Goal: Information Seeking & Learning: Check status

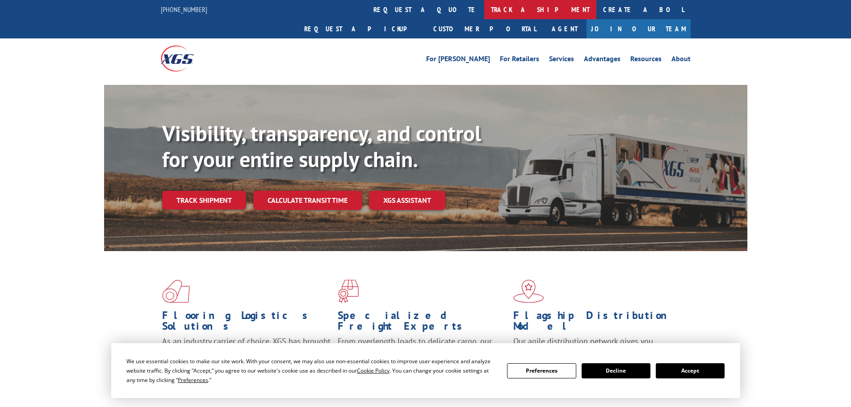
click at [484, 6] on link "track a shipment" at bounding box center [540, 9] width 112 height 19
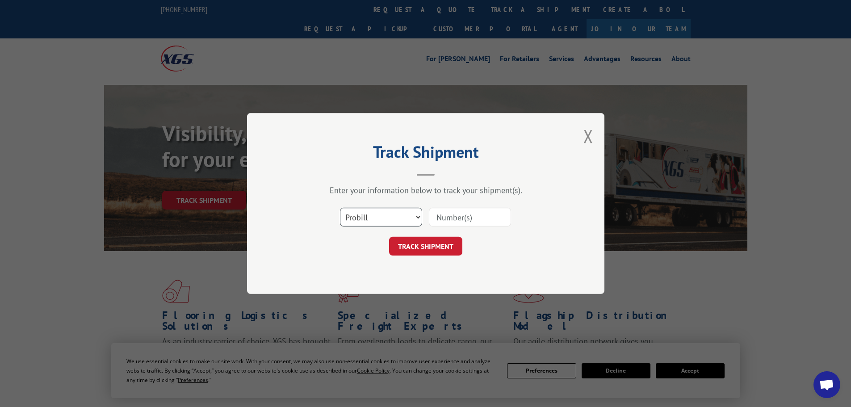
click at [372, 215] on select "Select category... Probill BOL PO" at bounding box center [381, 217] width 82 height 19
select select "bol"
click at [340, 208] on select "Select category... Probill BOL PO" at bounding box center [381, 217] width 82 height 19
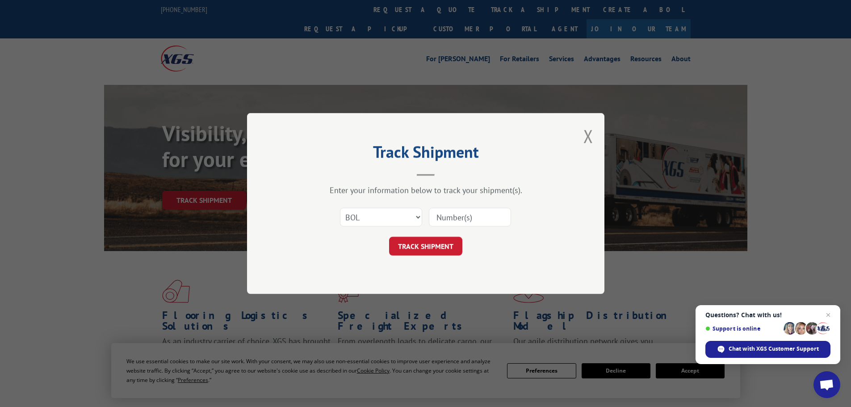
click at [448, 215] on input at bounding box center [470, 217] width 82 height 19
paste input "471244"
type input "471244"
click at [389, 237] on button "TRACK SHIPMENT" at bounding box center [425, 246] width 73 height 19
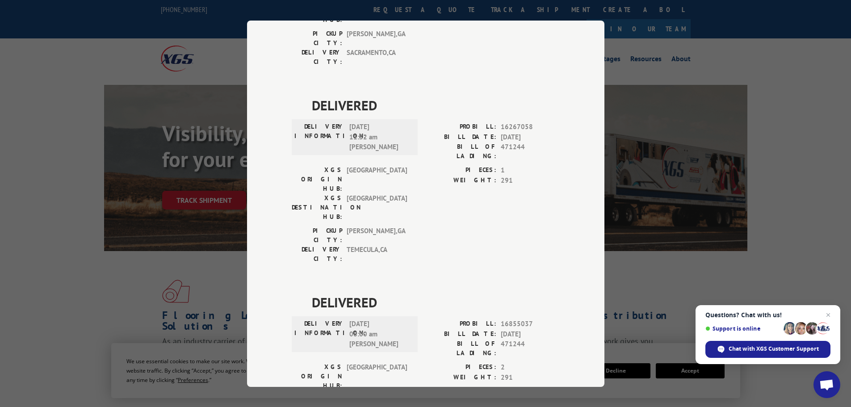
scroll to position [783, 0]
drag, startPoint x: 403, startPoint y: 315, endPoint x: 296, endPoint y: 195, distance: 160.7
copy div "ESTIMATED DELIVERY TIME: [DATE] The estimated time is using the time zone for t…"
click at [139, 243] on div "Track Shipment DELIVERED DELIVERY INFORMATION: PROBILL: 8929548 BILL DATE: [DAT…" at bounding box center [425, 203] width 851 height 407
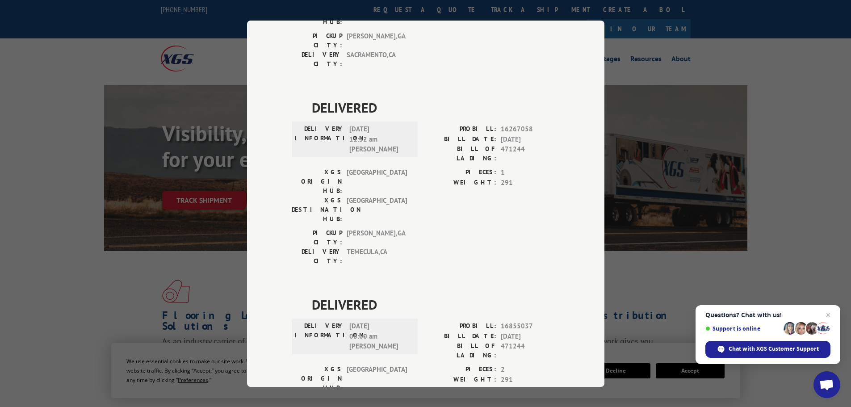
click at [749, 119] on div "Track Shipment DELIVERED DELIVERY INFORMATION: PROBILL: 8929548 BILL DATE: [DAT…" at bounding box center [425, 203] width 851 height 407
click at [785, 113] on div "Track Shipment DELIVERED DELIVERY INFORMATION: PROBILL: 8929548 BILL DATE: [DAT…" at bounding box center [425, 203] width 851 height 407
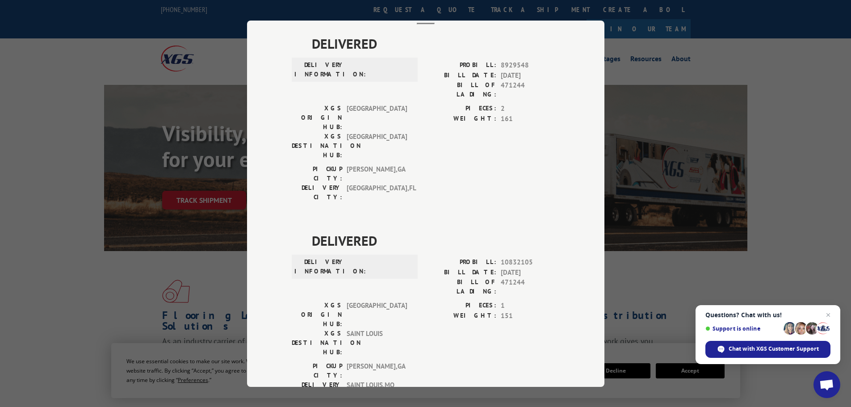
scroll to position [0, 0]
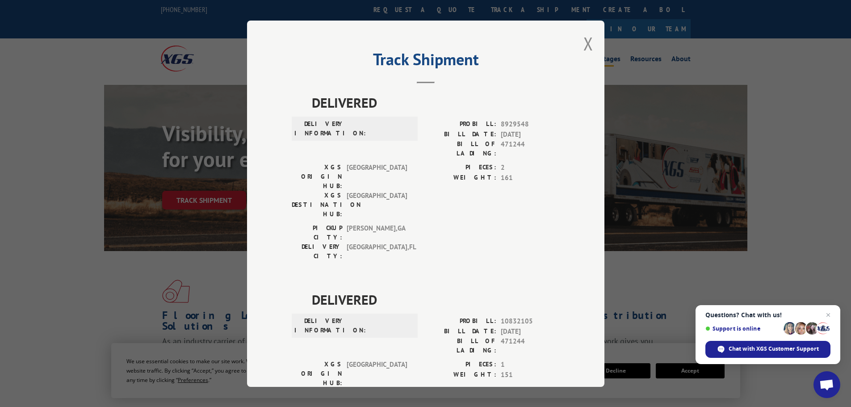
click at [585, 42] on button "Close modal" at bounding box center [589, 44] width 10 height 24
